Goal: Consume media (video, audio)

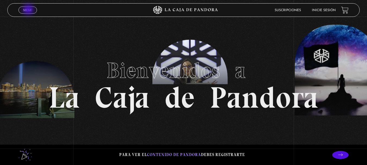
click at [29, 10] on span "Menu" at bounding box center [27, 9] width 9 height 3
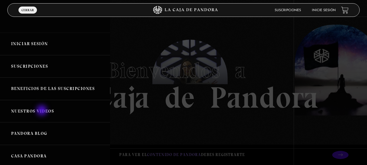
click at [42, 111] on link "Nuestros Videos" at bounding box center [55, 111] width 110 height 23
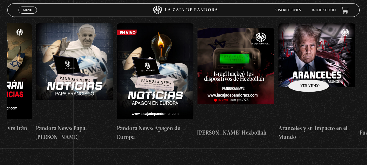
scroll to position [0, 307]
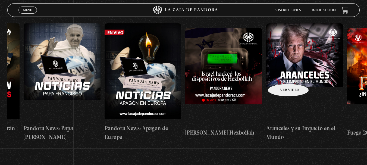
drag, startPoint x: 342, startPoint y: 63, endPoint x: 281, endPoint y: 75, distance: 62.6
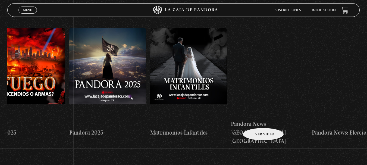
scroll to position [0, 649]
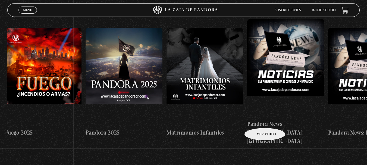
drag, startPoint x: 286, startPoint y: 113, endPoint x: 258, endPoint y: 119, distance: 28.6
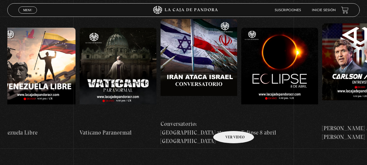
drag, startPoint x: 341, startPoint y: 107, endPoint x: 226, endPoint y: 123, distance: 115.6
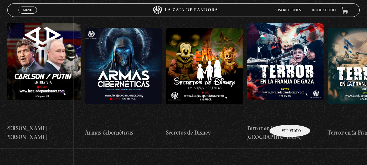
scroll to position [0, 1517]
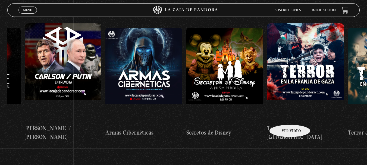
drag, startPoint x: 342, startPoint y: 114, endPoint x: 283, endPoint y: 116, distance: 59.2
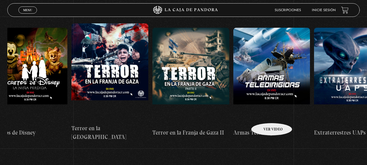
scroll to position [0, 1979]
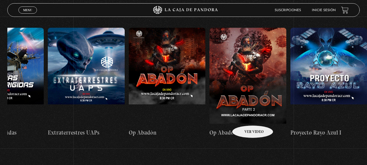
drag, startPoint x: 338, startPoint y: 109, endPoint x: 245, endPoint y: 117, distance: 92.7
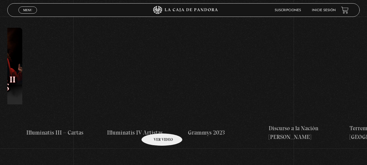
scroll to position [0, 2814]
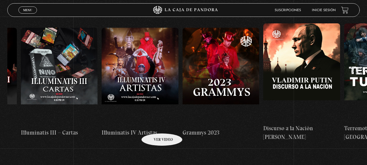
drag, startPoint x: 322, startPoint y: 108, endPoint x: 155, endPoint y: 125, distance: 167.8
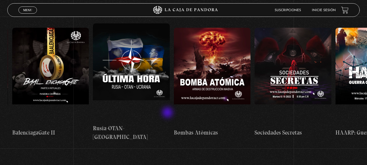
scroll to position [0, 3556]
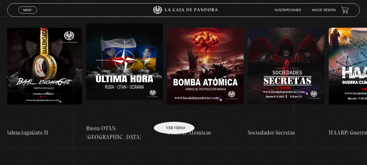
drag, startPoint x: 315, startPoint y: 104, endPoint x: 167, endPoint y: 113, distance: 148.8
click at [167, 114] on figure at bounding box center [205, 77] width 77 height 98
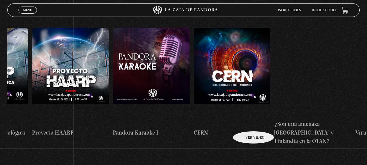
scroll to position [0, 3935]
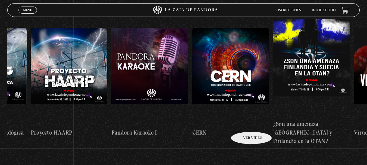
drag, startPoint x: 320, startPoint y: 116, endPoint x: 244, endPoint y: 123, distance: 76.1
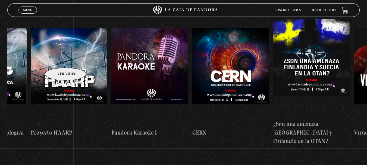
click at [59, 59] on figure at bounding box center [69, 77] width 77 height 98
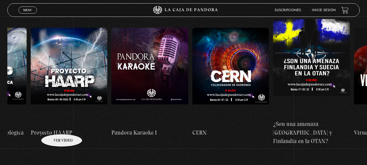
click at [55, 128] on h4 "Proyecto HAARP" at bounding box center [69, 132] width 77 height 9
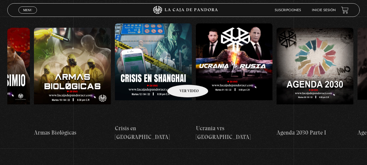
scroll to position [0, 4669]
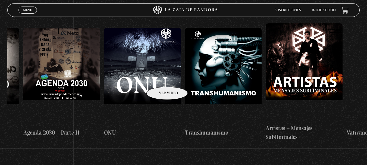
drag, startPoint x: 307, startPoint y: 57, endPoint x: 160, endPoint y: 78, distance: 148.4
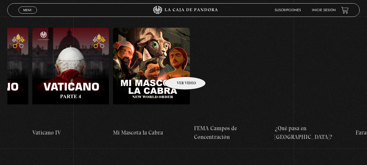
scroll to position [0, 5814]
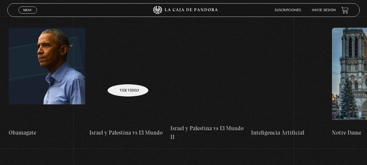
drag, startPoint x: 350, startPoint y: 58, endPoint x: 121, endPoint y: 76, distance: 229.8
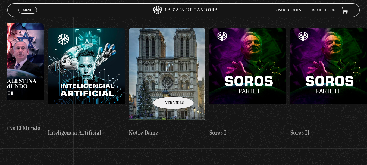
drag, startPoint x: 305, startPoint y: 84, endPoint x: 166, endPoint y: 88, distance: 138.5
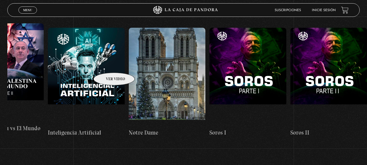
drag, startPoint x: 350, startPoint y: 41, endPoint x: 107, endPoint y: 64, distance: 244.1
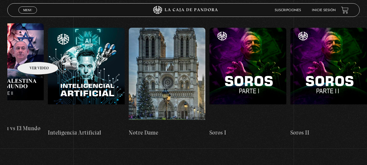
drag, startPoint x: 31, startPoint y: 53, endPoint x: 371, endPoint y: 36, distance: 340.3
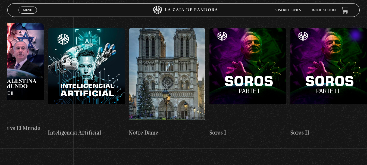
scroll to position [0, 4341]
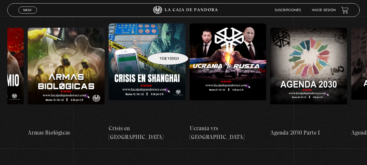
drag, startPoint x: 48, startPoint y: 49, endPoint x: 354, endPoint y: 48, distance: 306.7
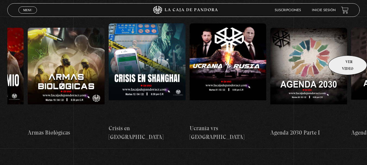
scroll to position [0, 3029]
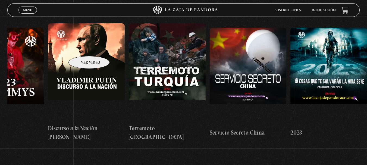
drag, startPoint x: 93, startPoint y: 47, endPoint x: 371, endPoint y: 45, distance: 277.2
click at [321, 45] on div "Área 51 Células Durmientes Pandora News: Israel vrs Irán Parte I Pandora News: …" at bounding box center [169, 82] width 6381 height 126
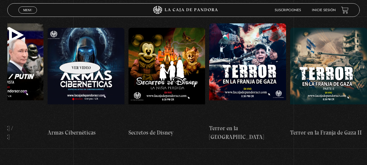
drag, startPoint x: 73, startPoint y: 53, endPoint x: 343, endPoint y: 42, distance: 270.9
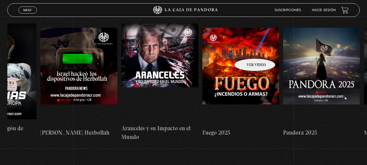
scroll to position [0, 0]
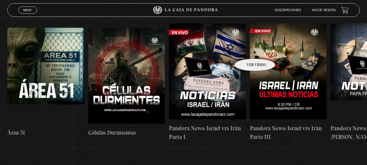
drag, startPoint x: 89, startPoint y: 54, endPoint x: 258, endPoint y: 50, distance: 168.9
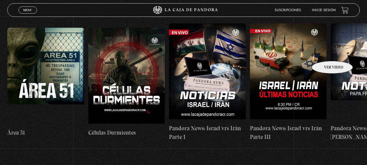
drag, startPoint x: 80, startPoint y: 63, endPoint x: 325, endPoint y: 53, distance: 245.1
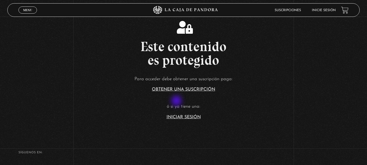
click at [177, 101] on article "Para acceder debe obtener una suscripción paga: Obtener una suscripción ó si ya…" at bounding box center [183, 97] width 367 height 44
